Goal: Transaction & Acquisition: Book appointment/travel/reservation

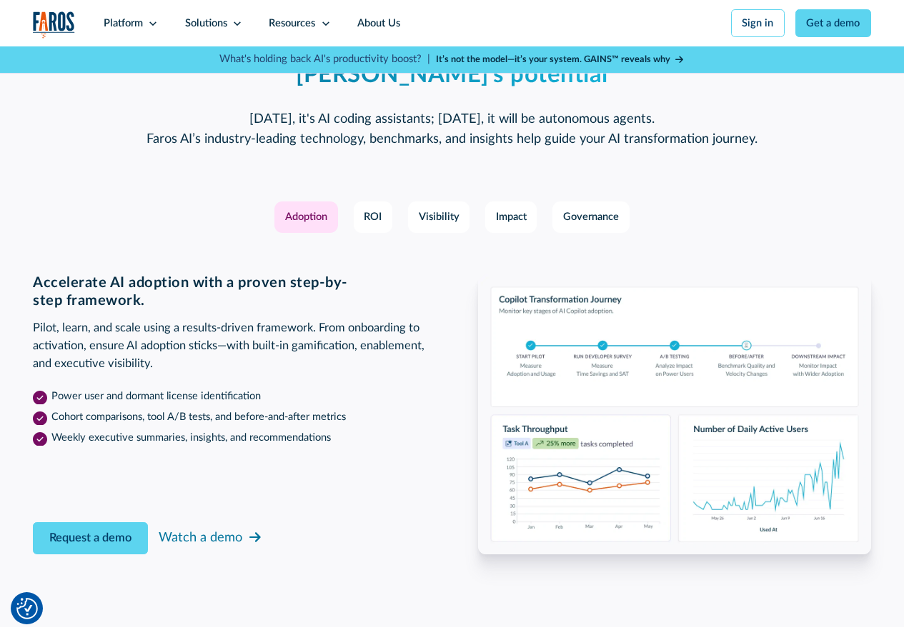
scroll to position [2000, 0]
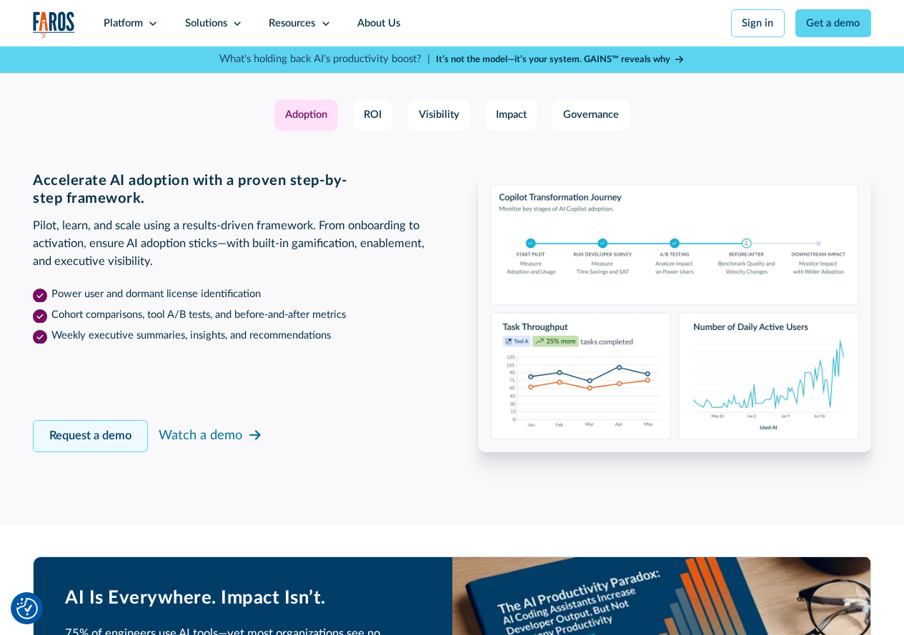
click at [73, 452] on link "Request a demo" at bounding box center [90, 436] width 115 height 32
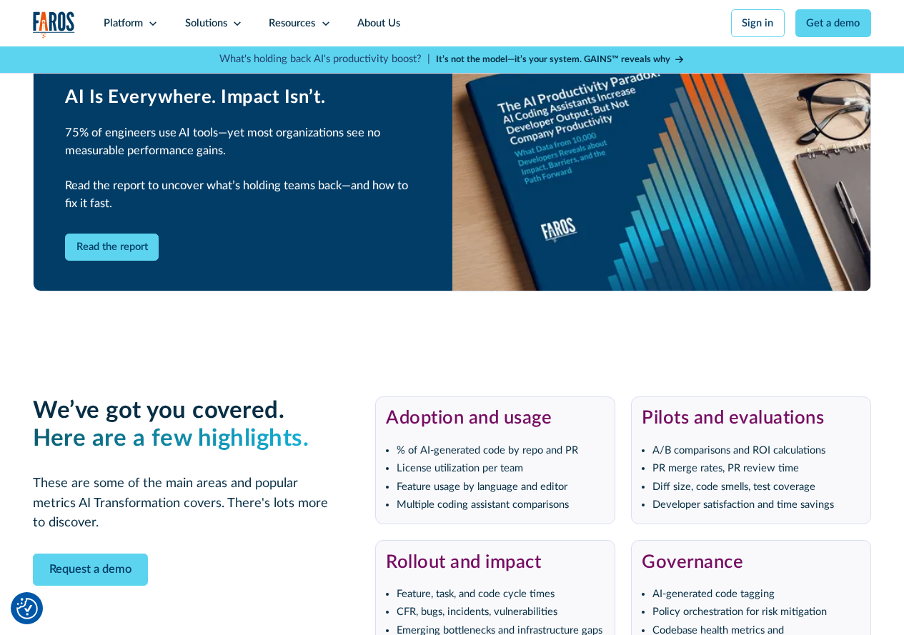
scroll to position [2355, 0]
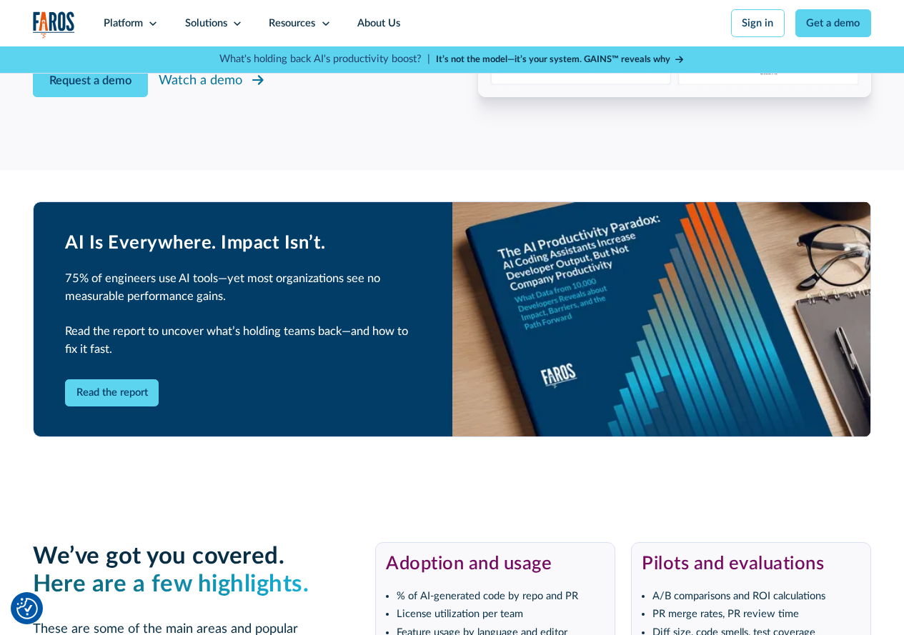
click at [239, 90] on div "Watch a demo" at bounding box center [201, 80] width 84 height 19
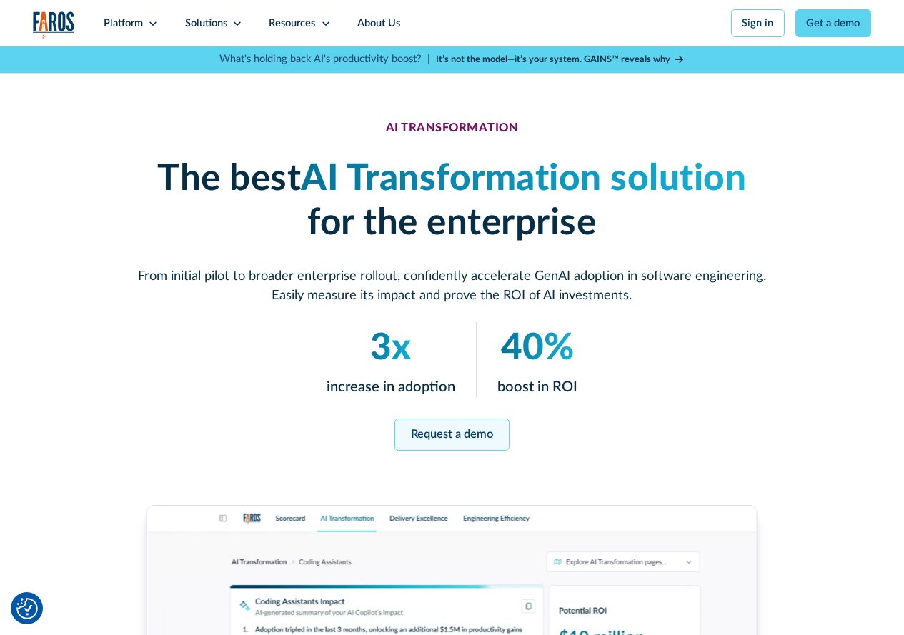
click at [454, 436] on link "Request a demo" at bounding box center [451, 435] width 115 height 32
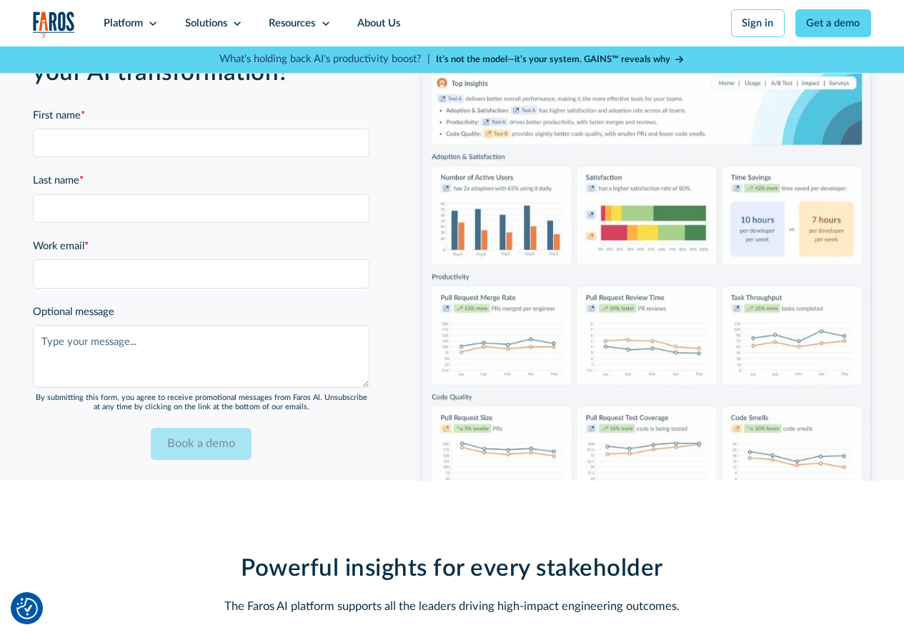
scroll to position [3284, 0]
